Goal: Information Seeking & Learning: Learn about a topic

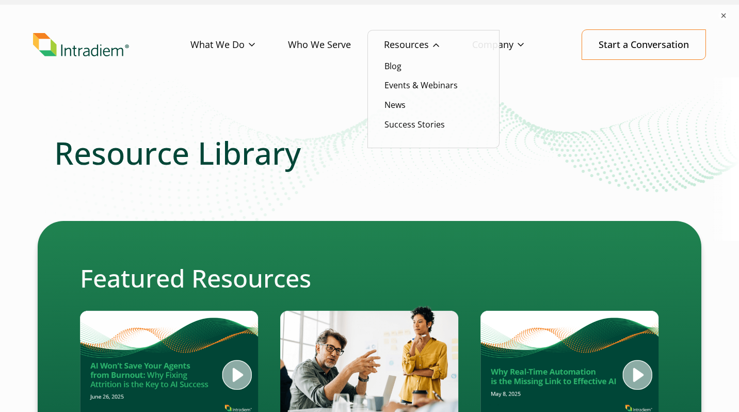
scroll to position [57, 0]
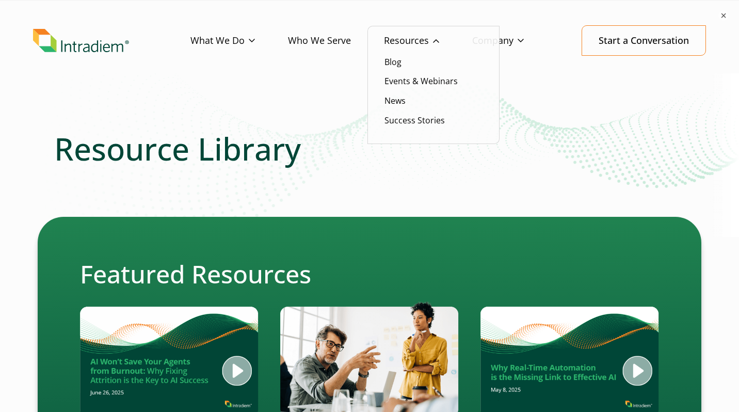
click at [401, 40] on link "Resources" at bounding box center [428, 41] width 88 height 30
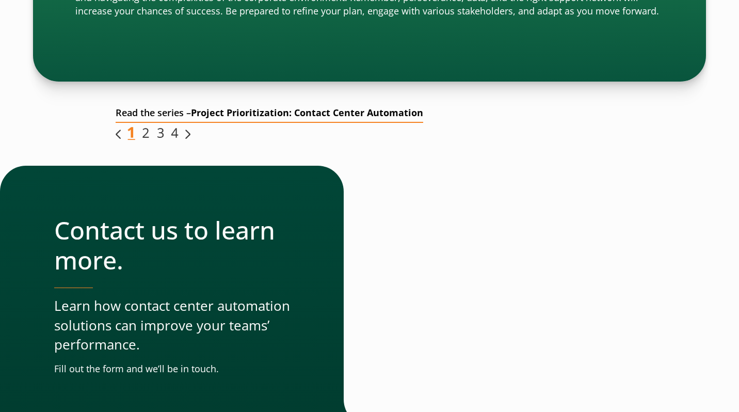
scroll to position [2328, 0]
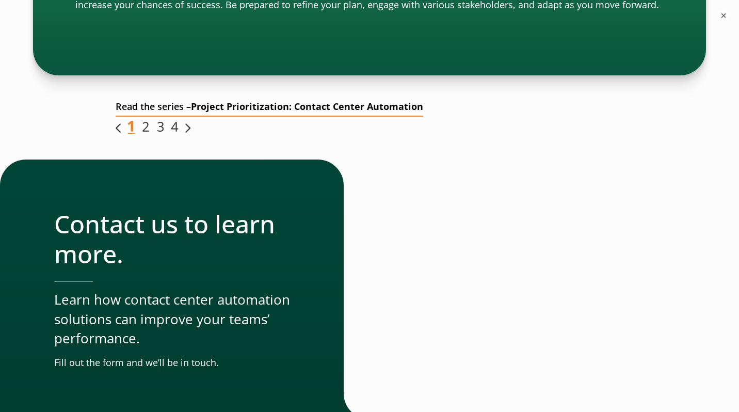
click at [145, 130] on img "Link opens in a new window" at bounding box center [146, 127] width 8 height 12
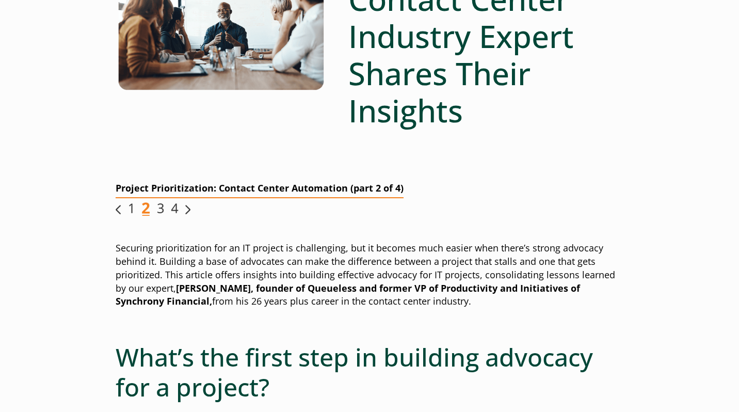
scroll to position [214, 0]
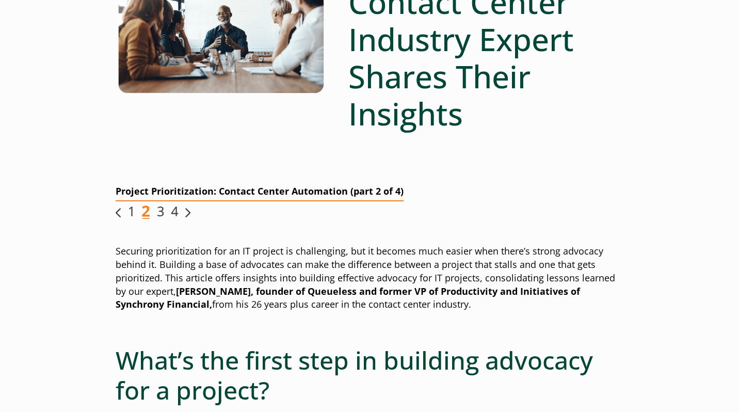
click at [160, 213] on img "Link opens in a new window" at bounding box center [160, 211] width 8 height 12
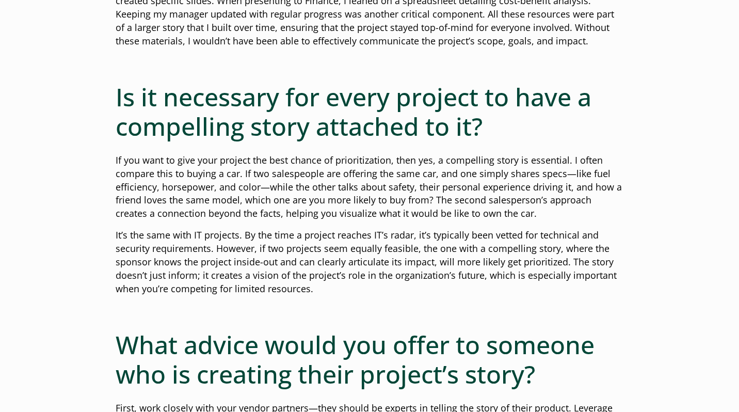
scroll to position [1084, 0]
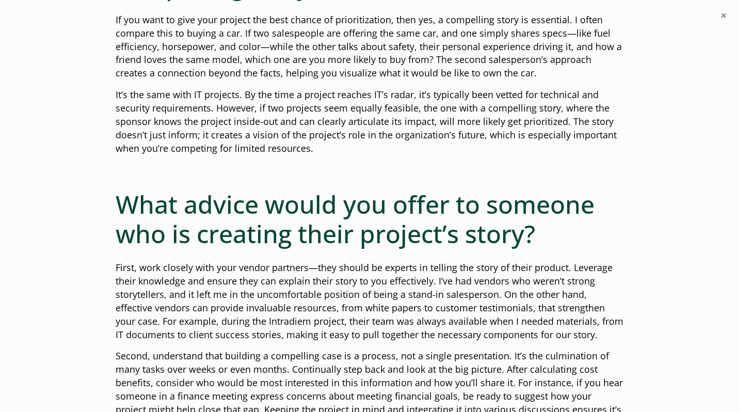
click at [632, 99] on div "Creating a Compelling Case for Your Contact Center Project Project Prioritizati…" at bounding box center [369, 203] width 739 height 2266
click at [315, 189] on h2 "What advice would you offer to someone who is creating their project’s story?" at bounding box center [370, 218] width 508 height 59
